Goal: Task Accomplishment & Management: Complete application form

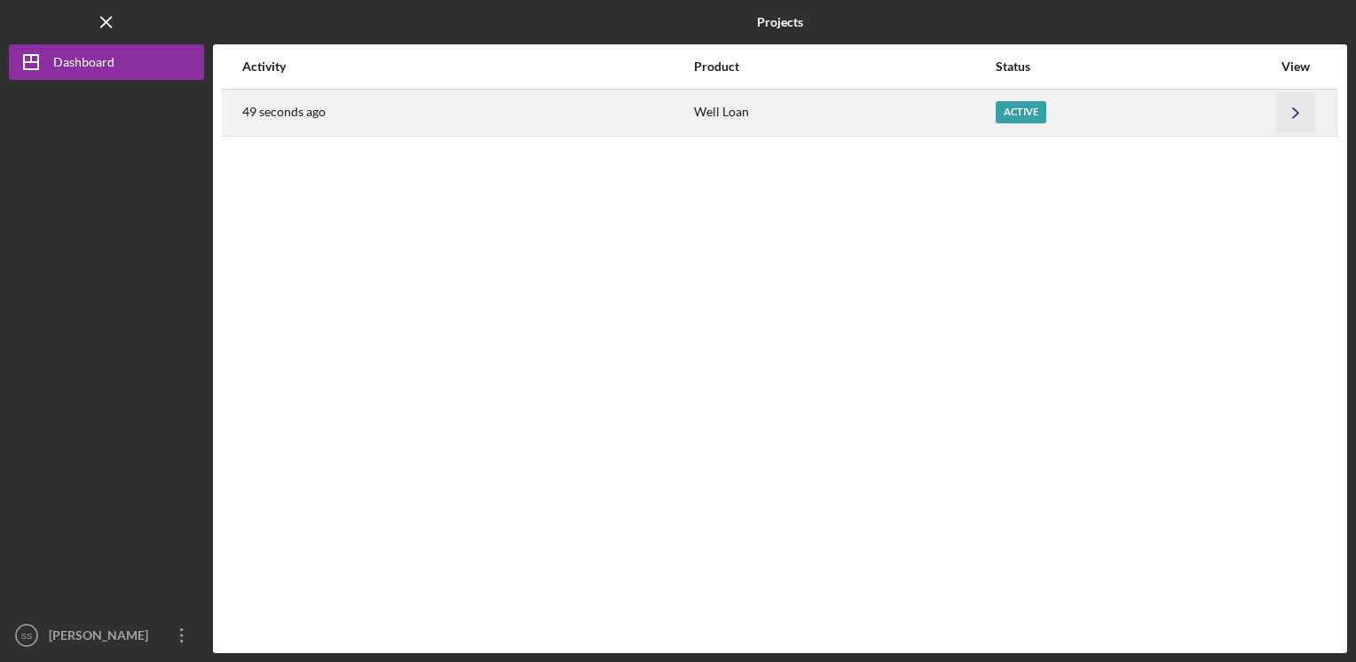
click at [1288, 110] on icon "Icon/Navigate" at bounding box center [1296, 112] width 40 height 40
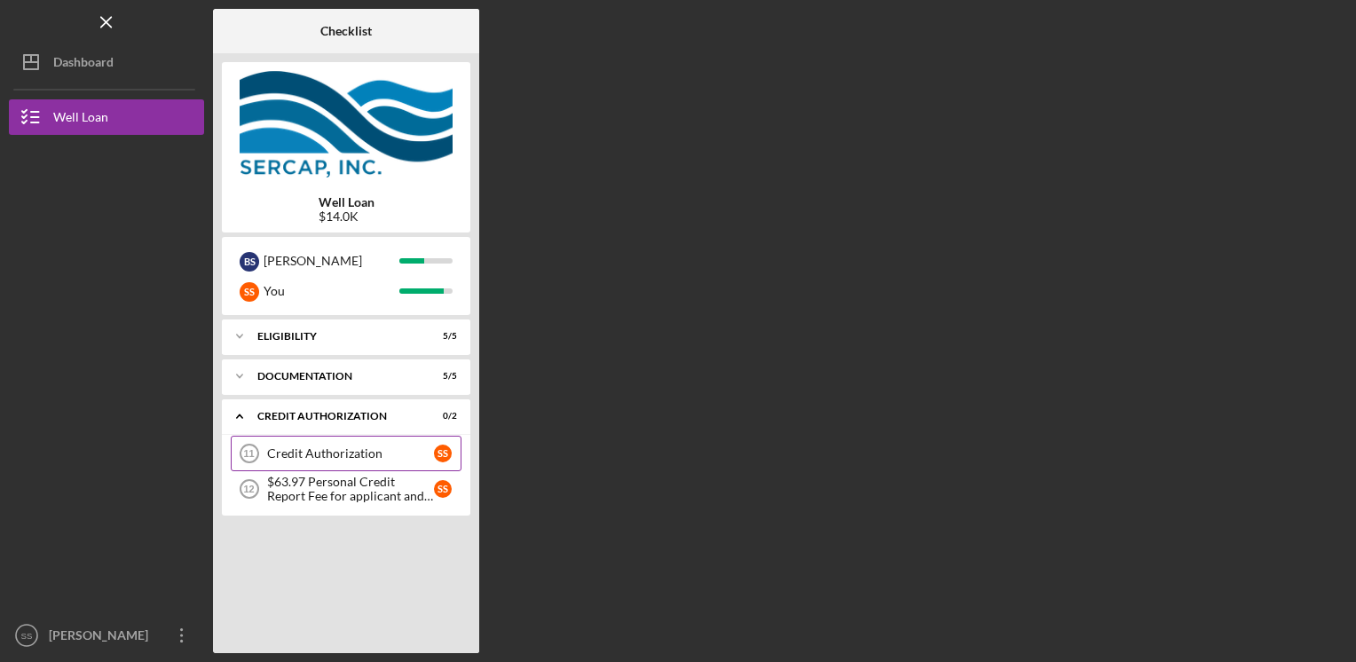
click at [320, 453] on div "Credit Authorization" at bounding box center [350, 453] width 167 height 14
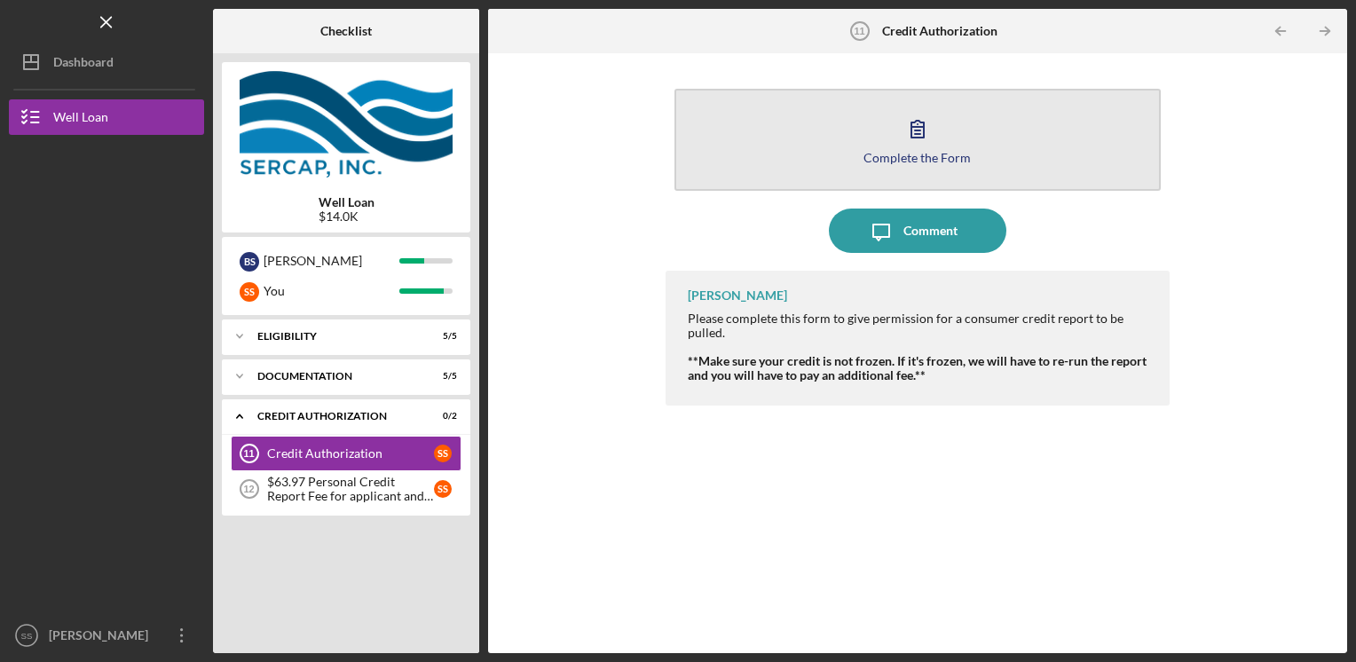
click at [761, 128] on button "Complete the Form Form" at bounding box center [917, 140] width 487 height 102
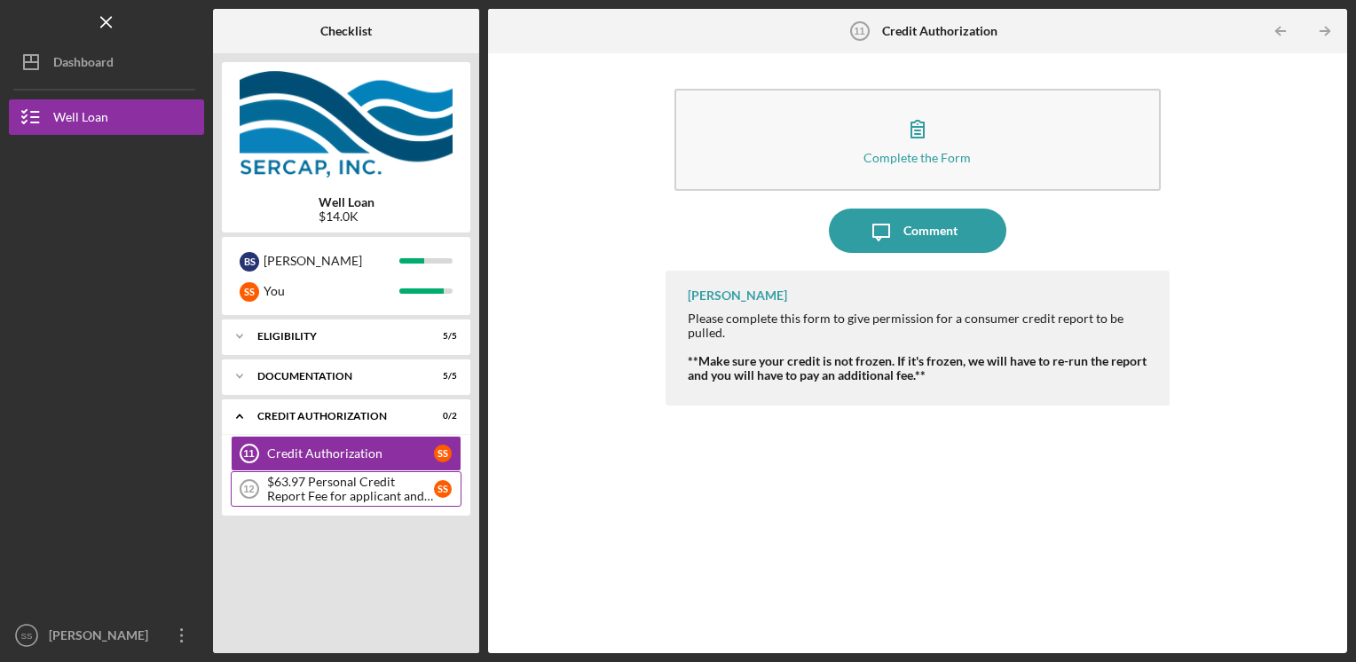
click at [319, 481] on div "$63.97 Personal Credit Report Fee for applicant and co borrower" at bounding box center [350, 489] width 167 height 28
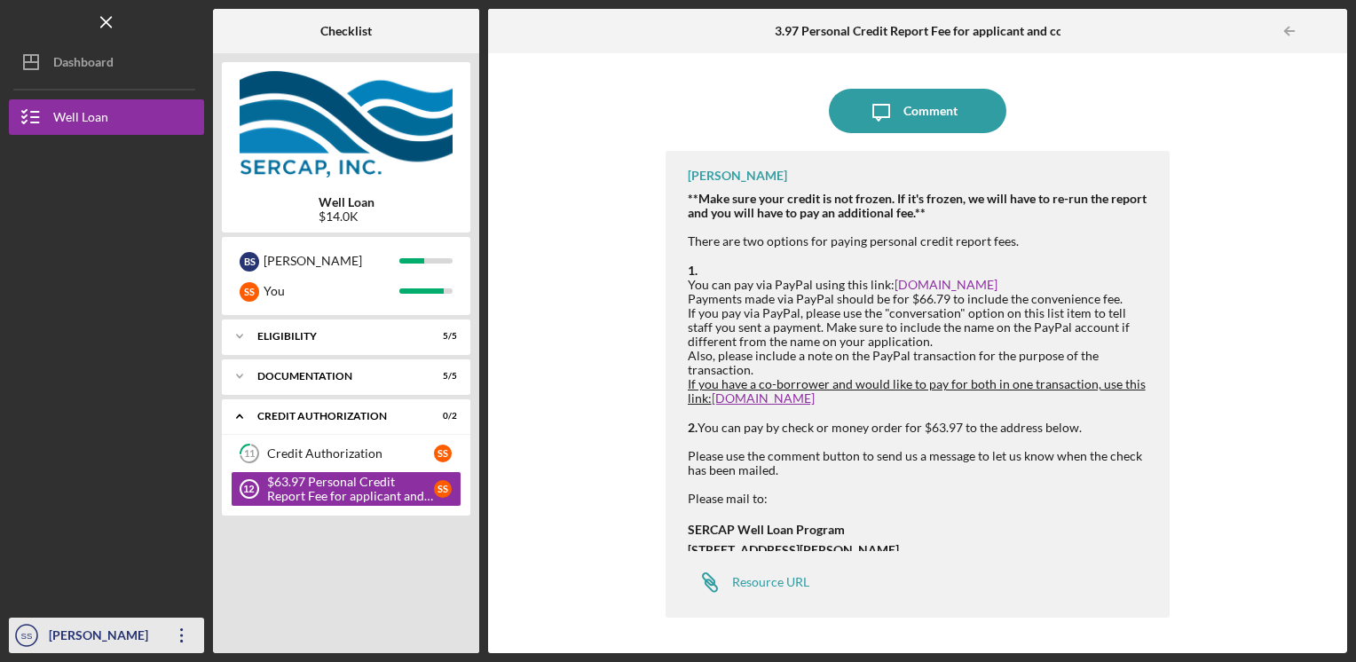
click at [176, 629] on icon "Icon/Overflow" at bounding box center [182, 635] width 44 height 44
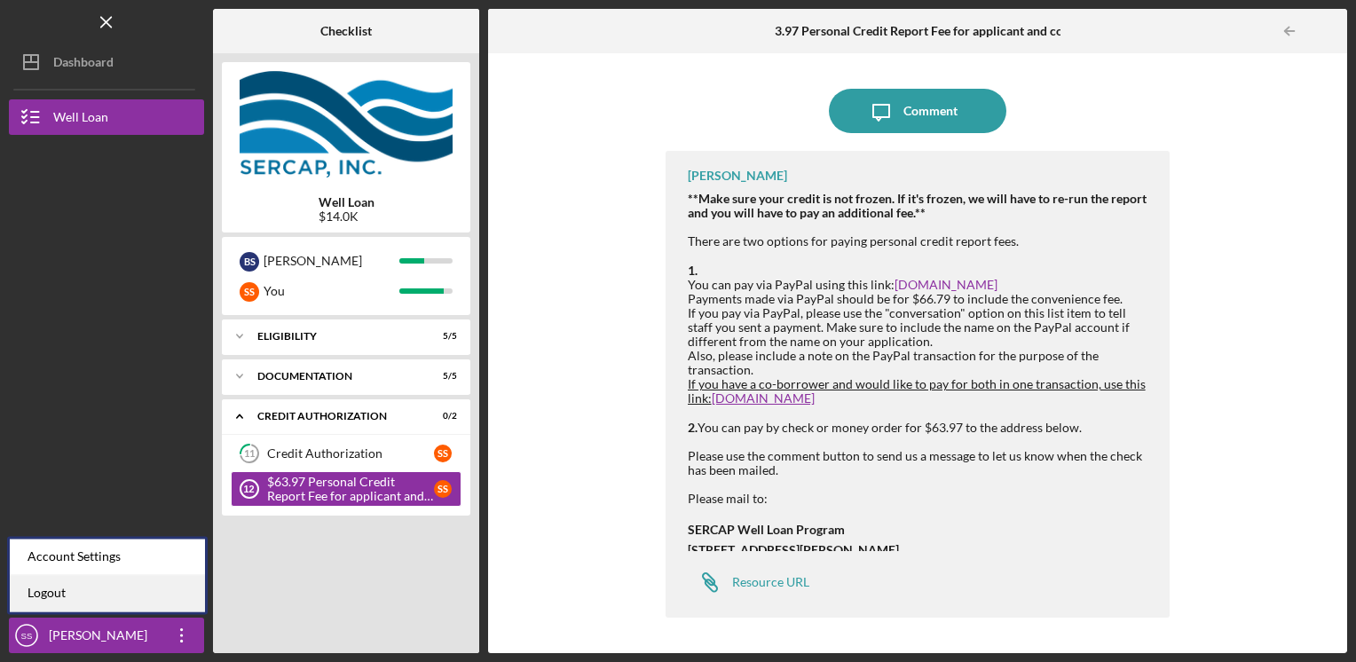
click at [138, 585] on link "Logout" at bounding box center [107, 593] width 195 height 36
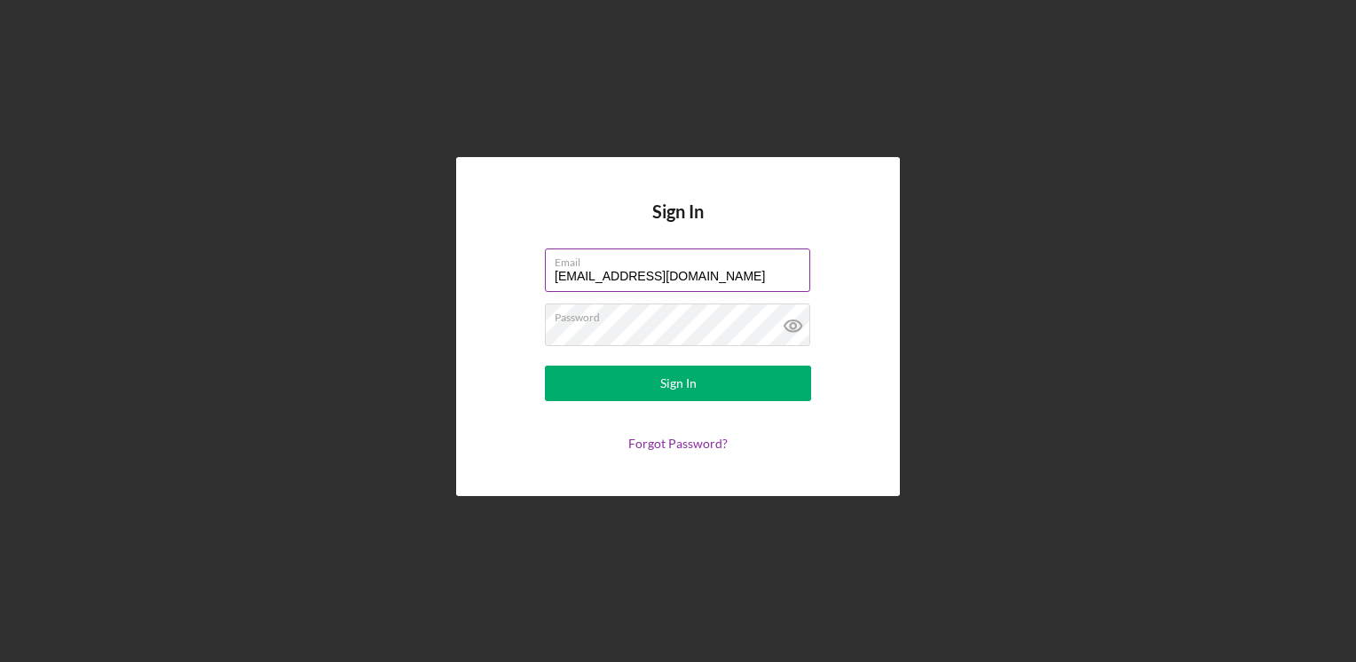
click at [722, 272] on input "[EMAIL_ADDRESS][DOMAIN_NAME]" at bounding box center [677, 269] width 265 height 43
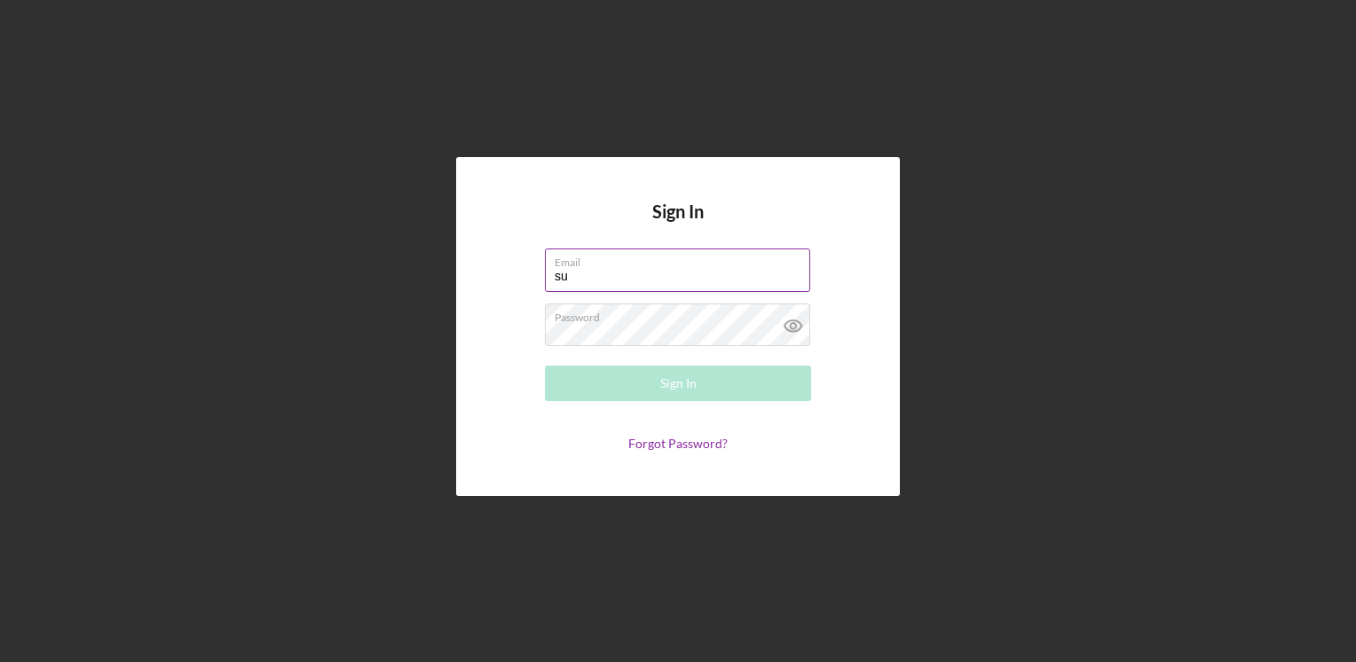
type input "s"
type input "[EMAIL_ADDRESS][DOMAIN_NAME]"
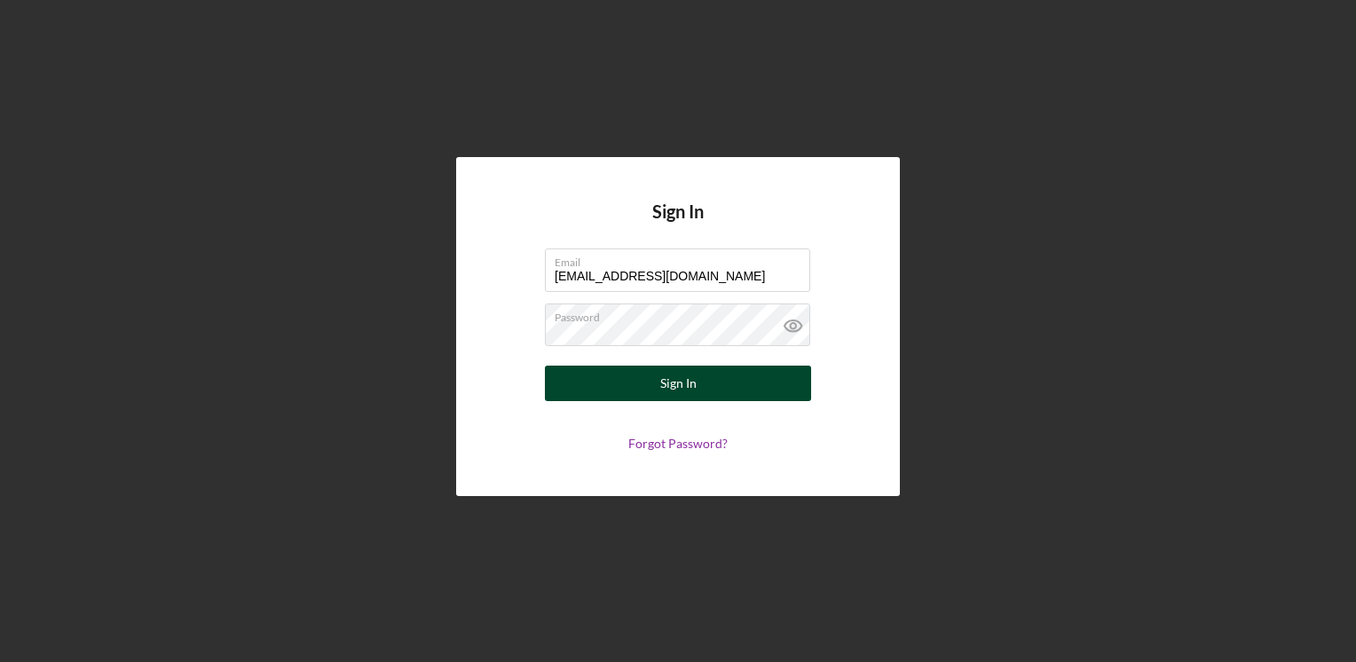
click at [726, 396] on button "Sign In" at bounding box center [678, 383] width 266 height 35
